Goal: Browse casually

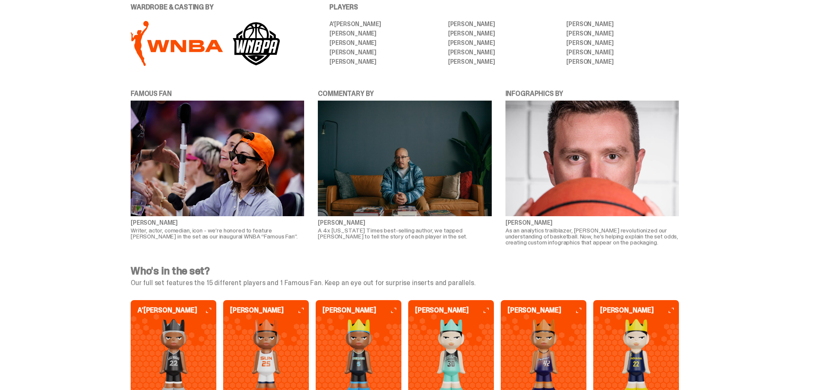
scroll to position [1928, 0]
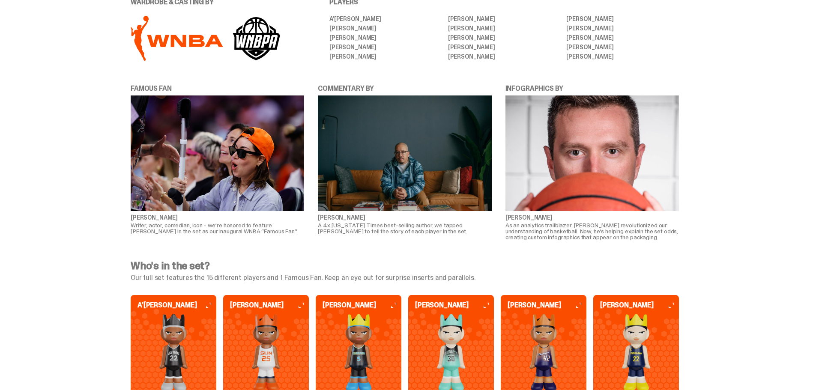
click at [234, 167] on img at bounding box center [218, 154] width 174 height 116
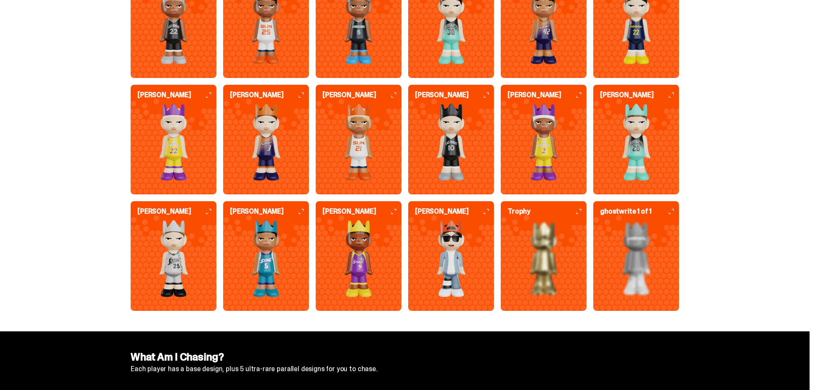
scroll to position [2357, 0]
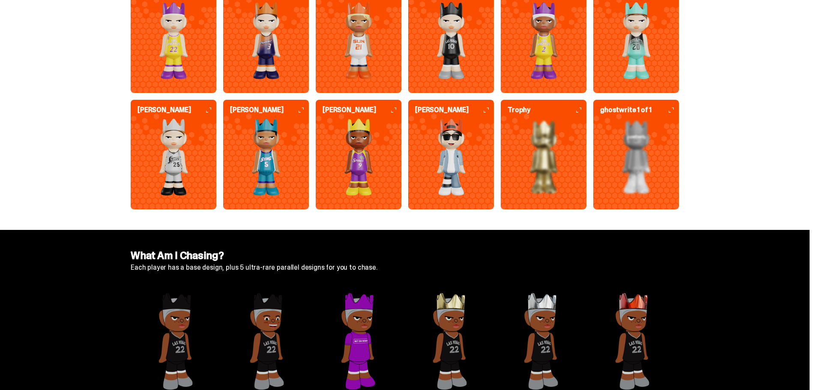
click at [442, 136] on img at bounding box center [451, 157] width 86 height 77
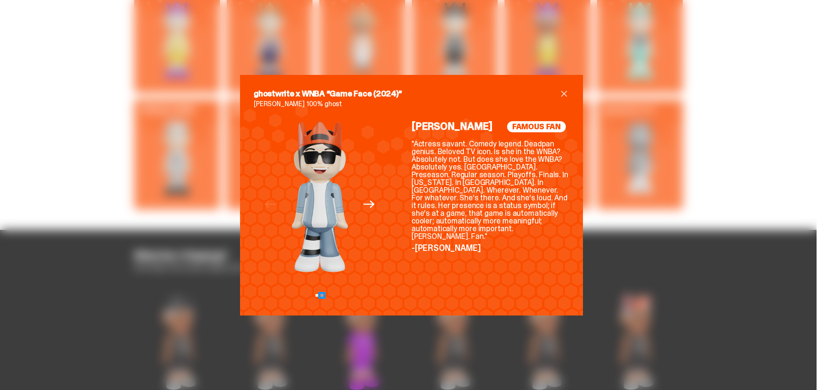
click at [321, 296] on button "View slide 2" at bounding box center [322, 295] width 3 height 3
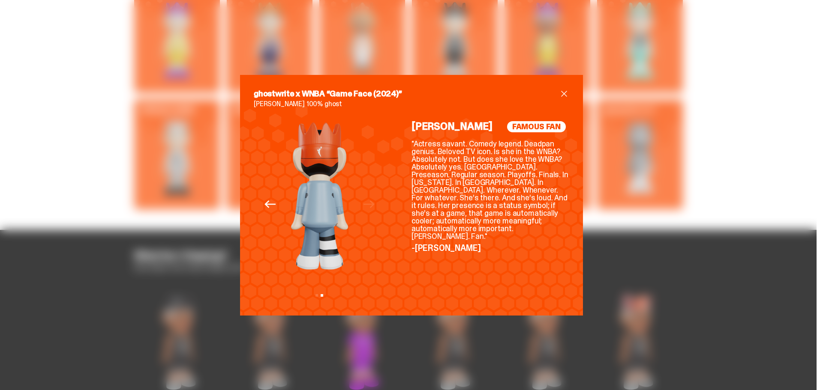
click at [312, 297] on div "Previous Next View slide 1 View slide 2" at bounding box center [320, 211] width 132 height 181
click at [315, 297] on button "View slide 1" at bounding box center [316, 295] width 3 height 3
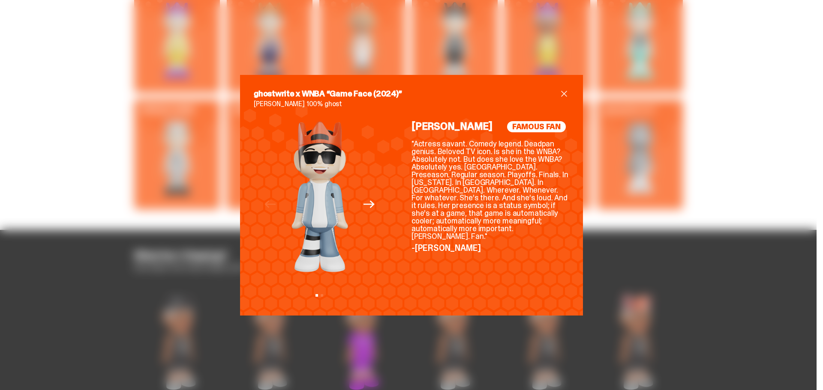
click at [559, 92] on span "close" at bounding box center [564, 94] width 10 height 10
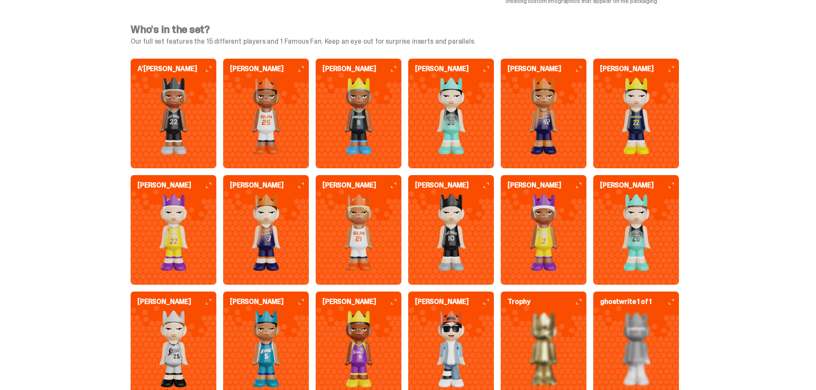
scroll to position [2186, 0]
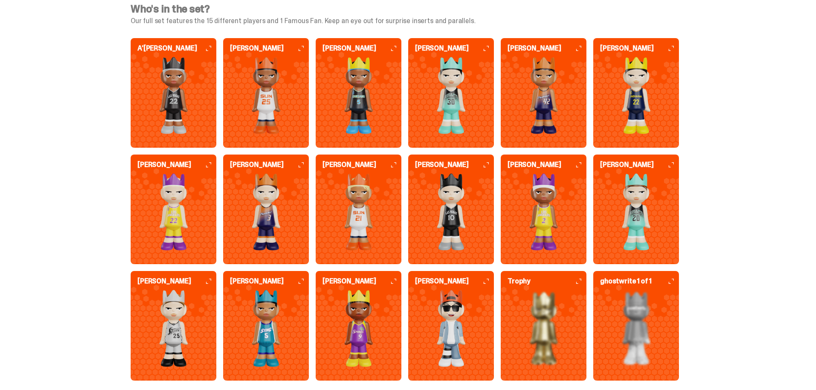
click at [278, 303] on img at bounding box center [266, 328] width 86 height 77
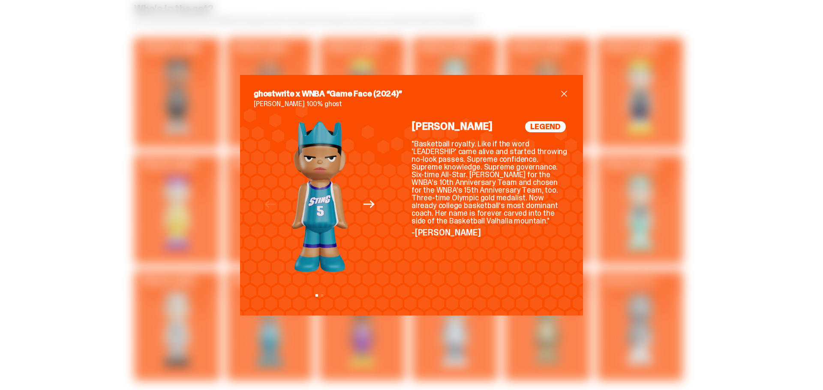
click at [563, 90] on span "close" at bounding box center [564, 94] width 10 height 10
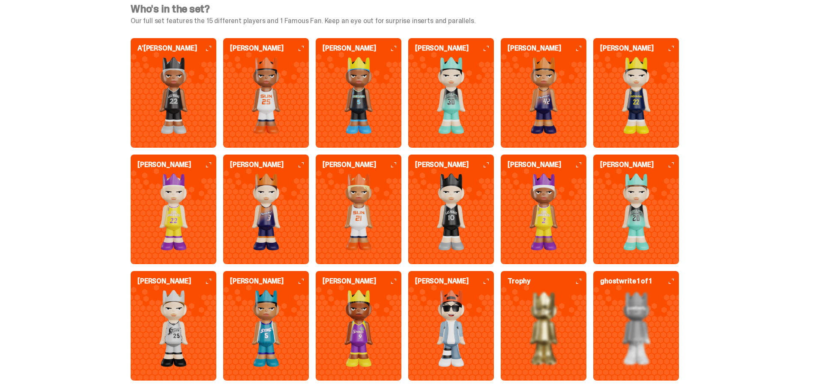
click at [376, 325] on img at bounding box center [359, 328] width 86 height 77
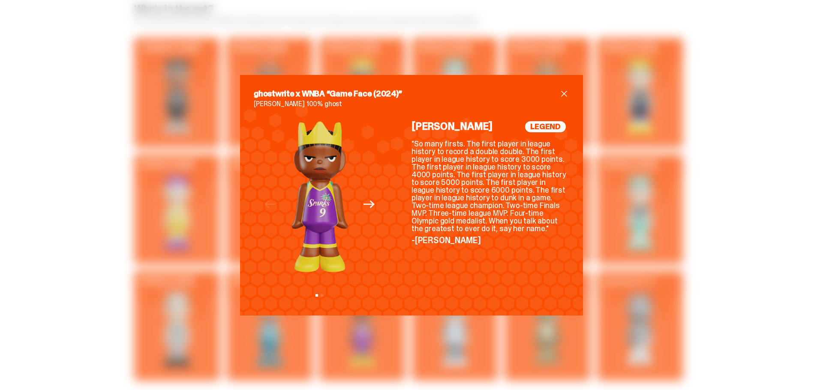
click at [561, 93] on span "close" at bounding box center [564, 94] width 10 height 10
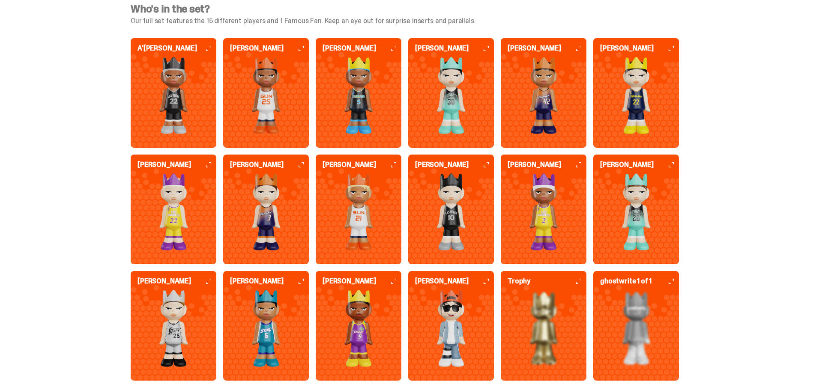
click at [534, 206] on img at bounding box center [544, 212] width 86 height 77
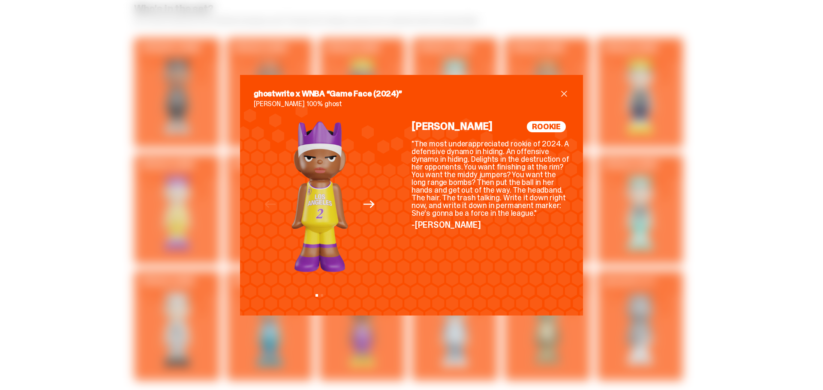
click at [559, 92] on span "close" at bounding box center [564, 94] width 10 height 10
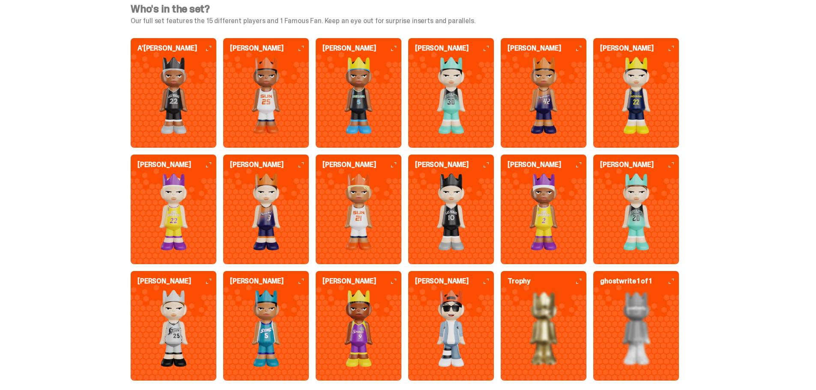
click at [181, 211] on img at bounding box center [174, 212] width 86 height 77
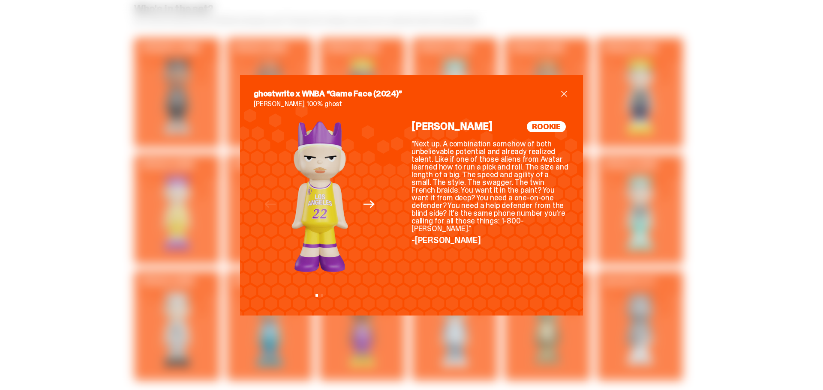
click at [563, 94] on span "close" at bounding box center [564, 94] width 10 height 10
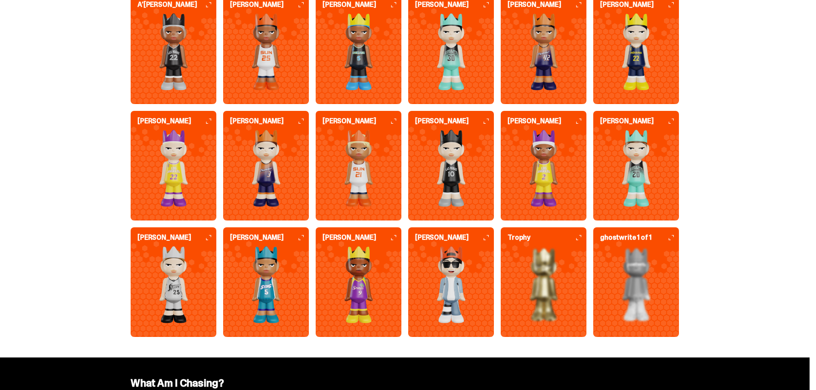
scroll to position [2228, 0]
